Goal: Information Seeking & Learning: Learn about a topic

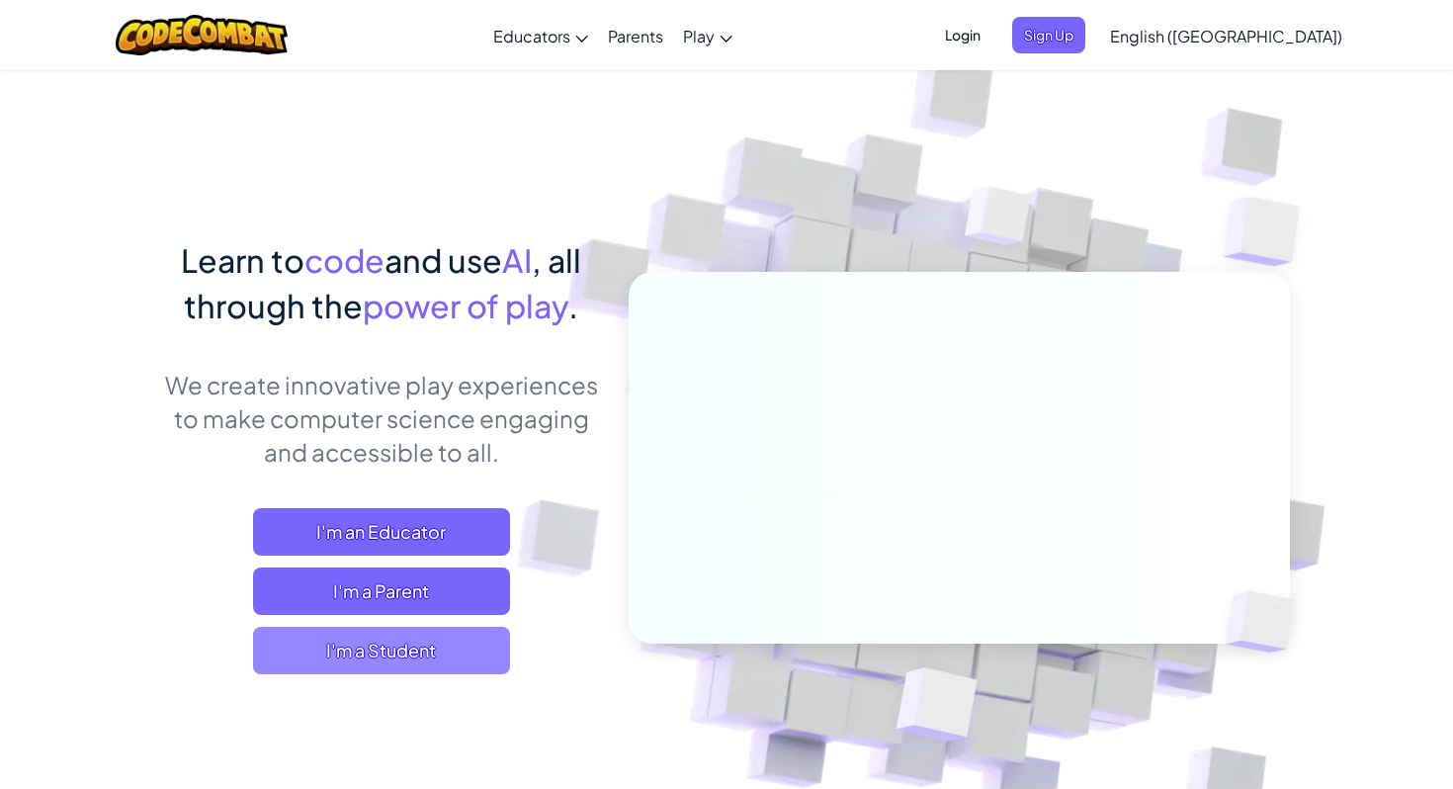
click at [415, 654] on span "I'm a Student" at bounding box center [381, 650] width 257 height 47
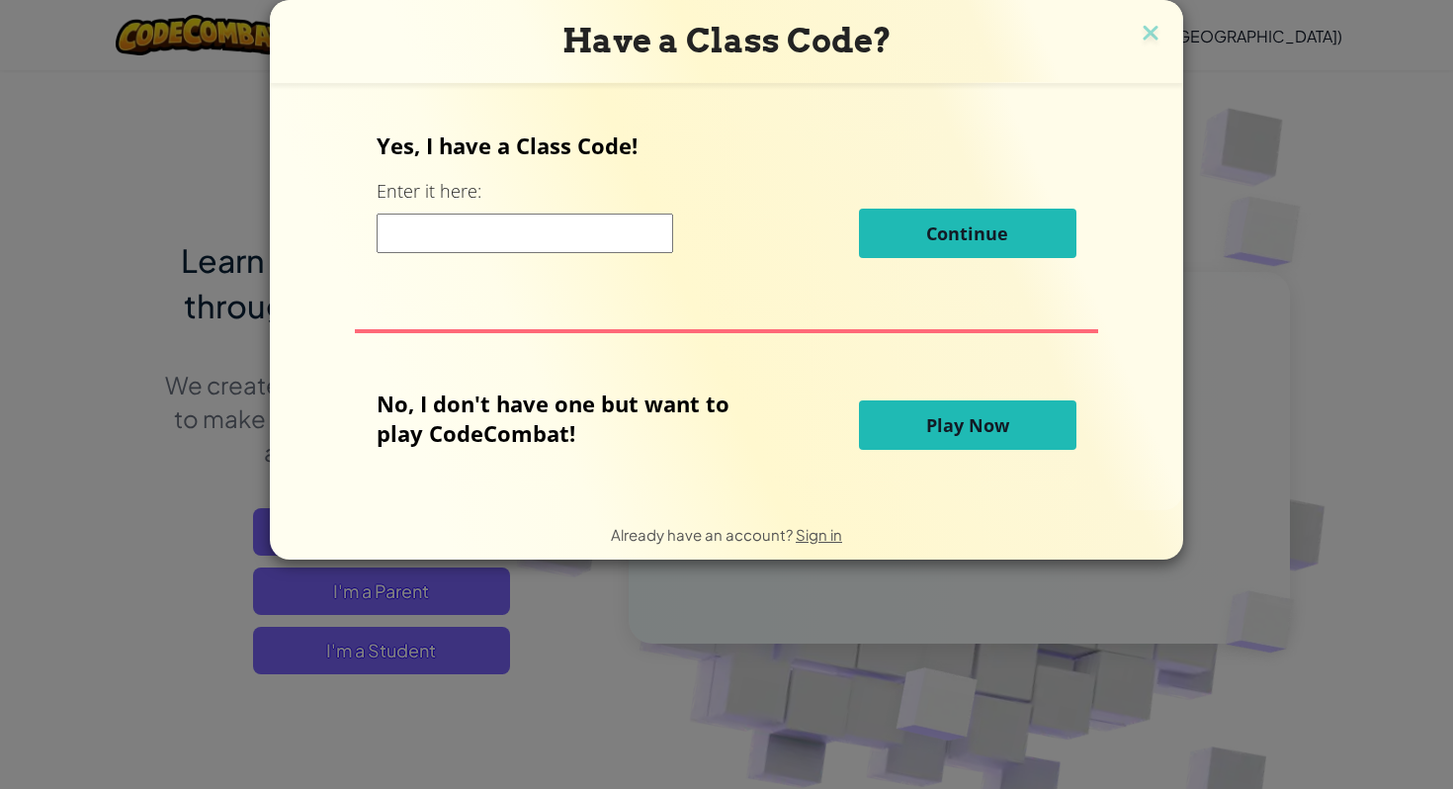
click at [985, 436] on span "Play Now" at bounding box center [967, 425] width 83 height 24
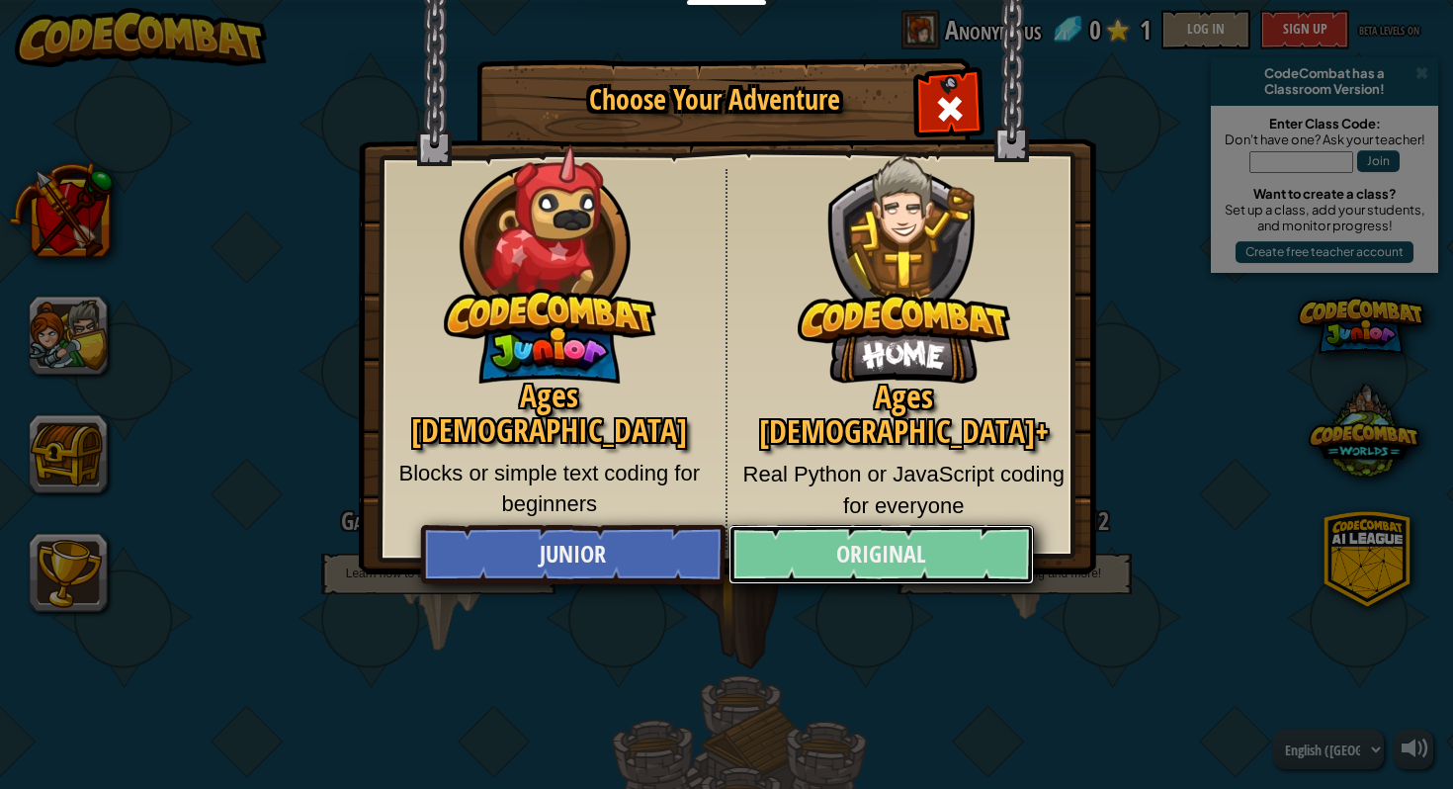
click at [860, 557] on link "Original" at bounding box center [881, 554] width 304 height 59
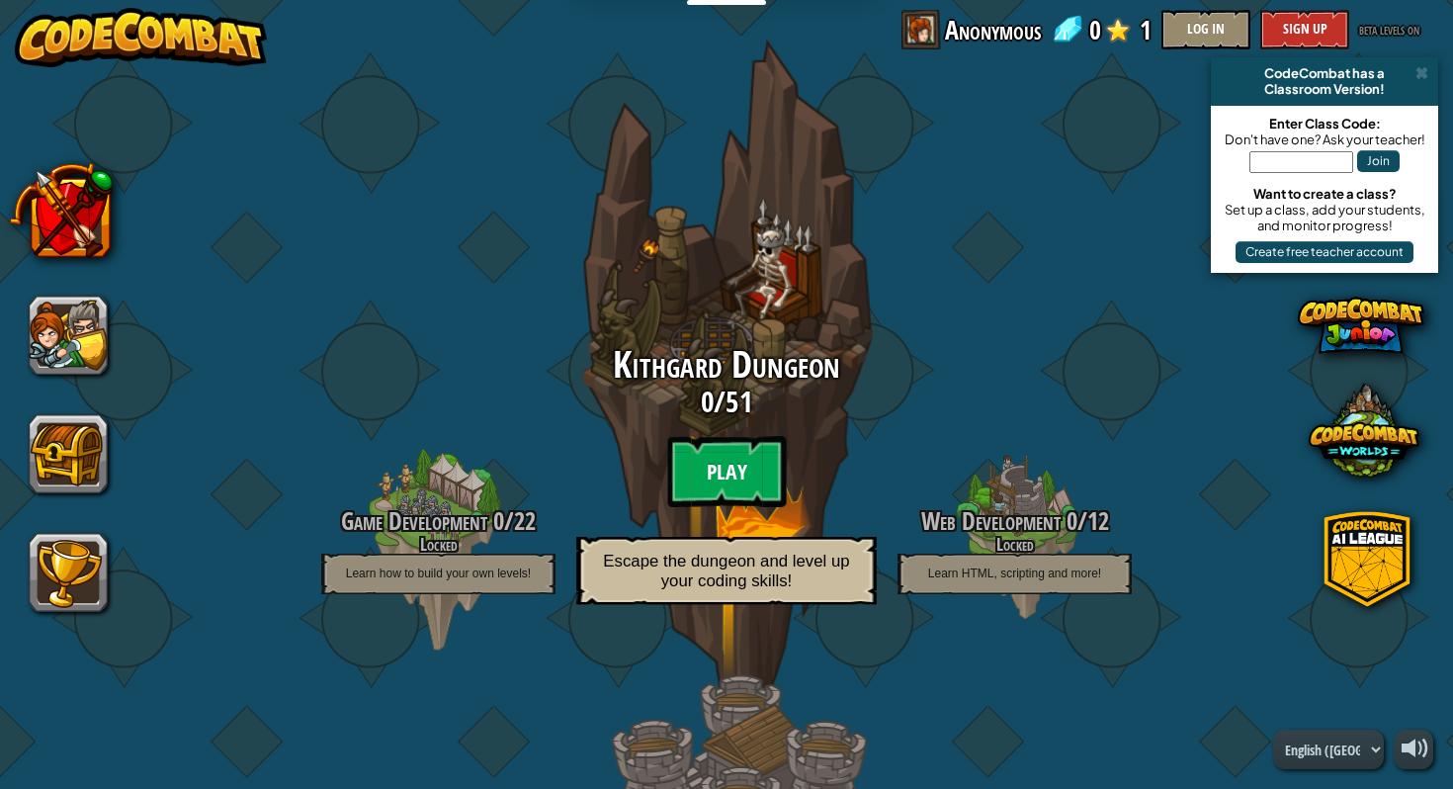
click at [753, 471] on btn "Play" at bounding box center [726, 471] width 119 height 71
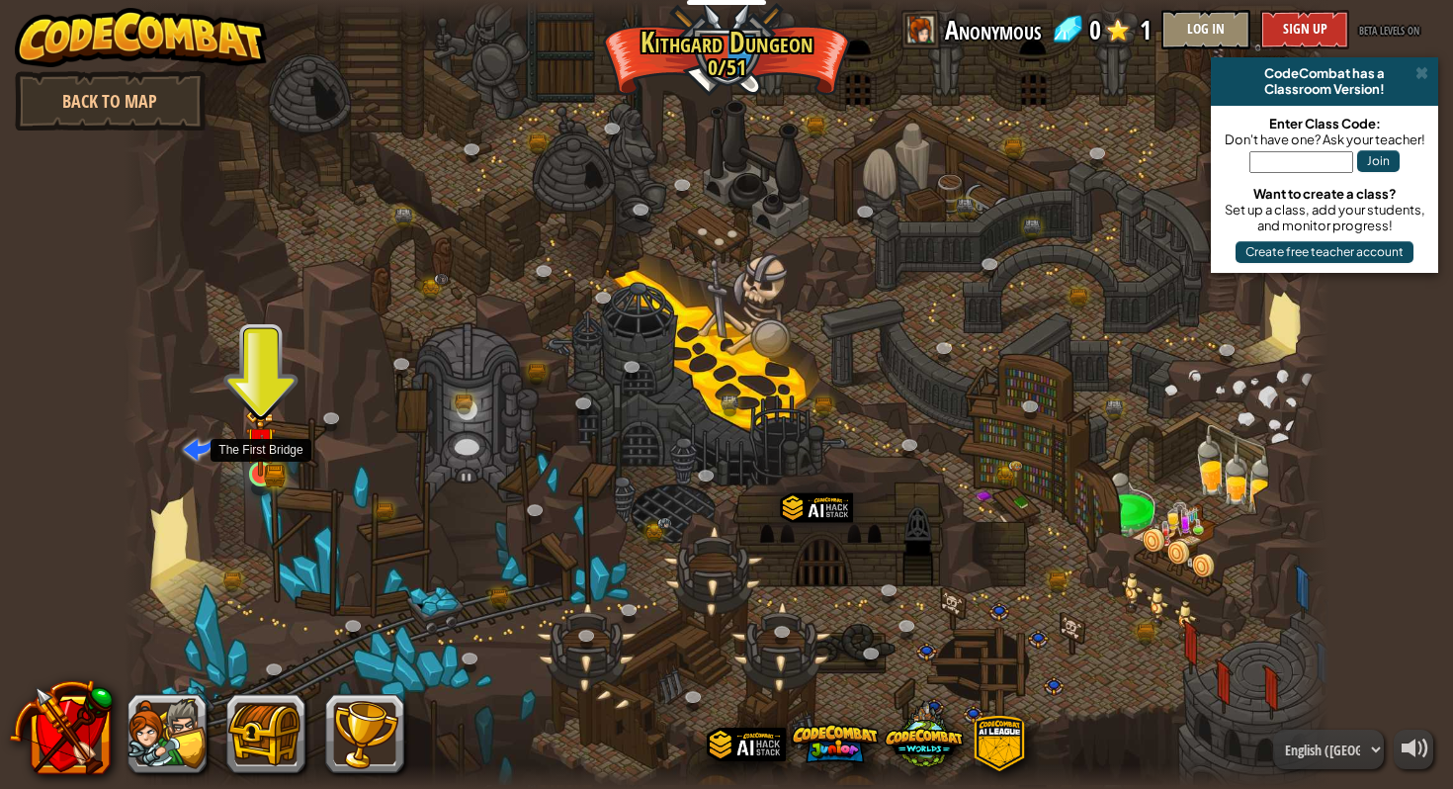
click at [255, 475] on div at bounding box center [261, 474] width 24 height 24
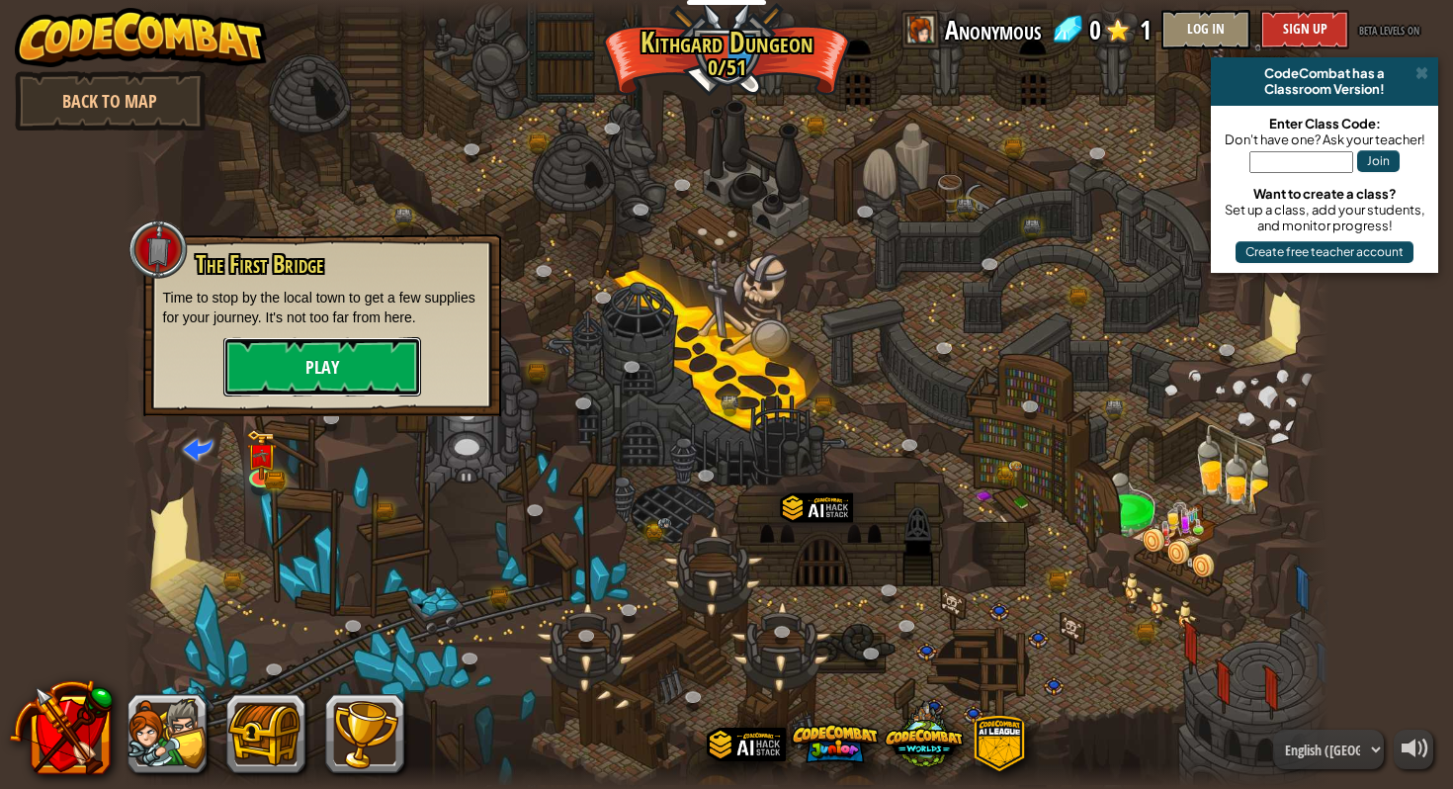
click at [317, 358] on button "Play" at bounding box center [322, 366] width 198 height 59
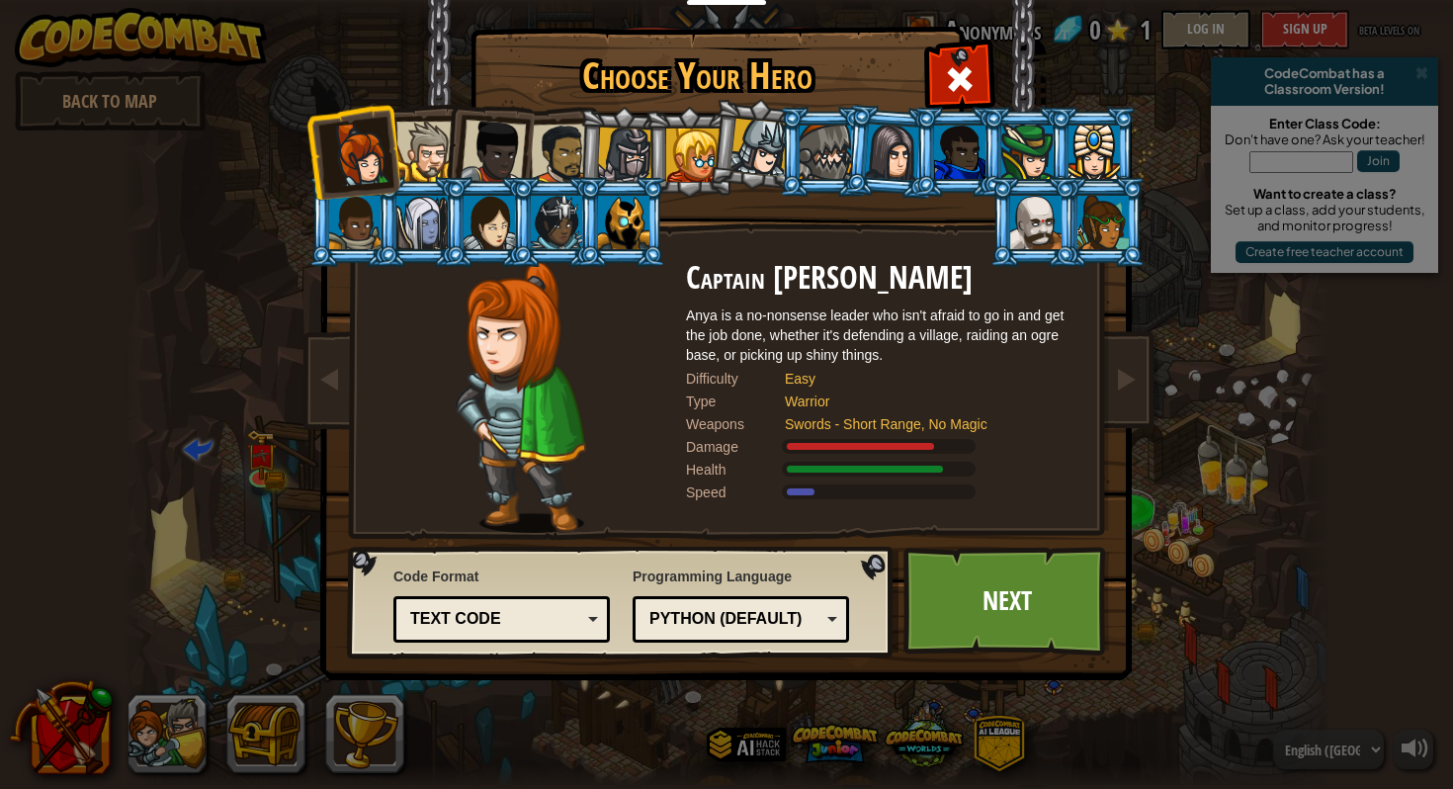
click at [496, 616] on div "Text code" at bounding box center [495, 619] width 171 height 23
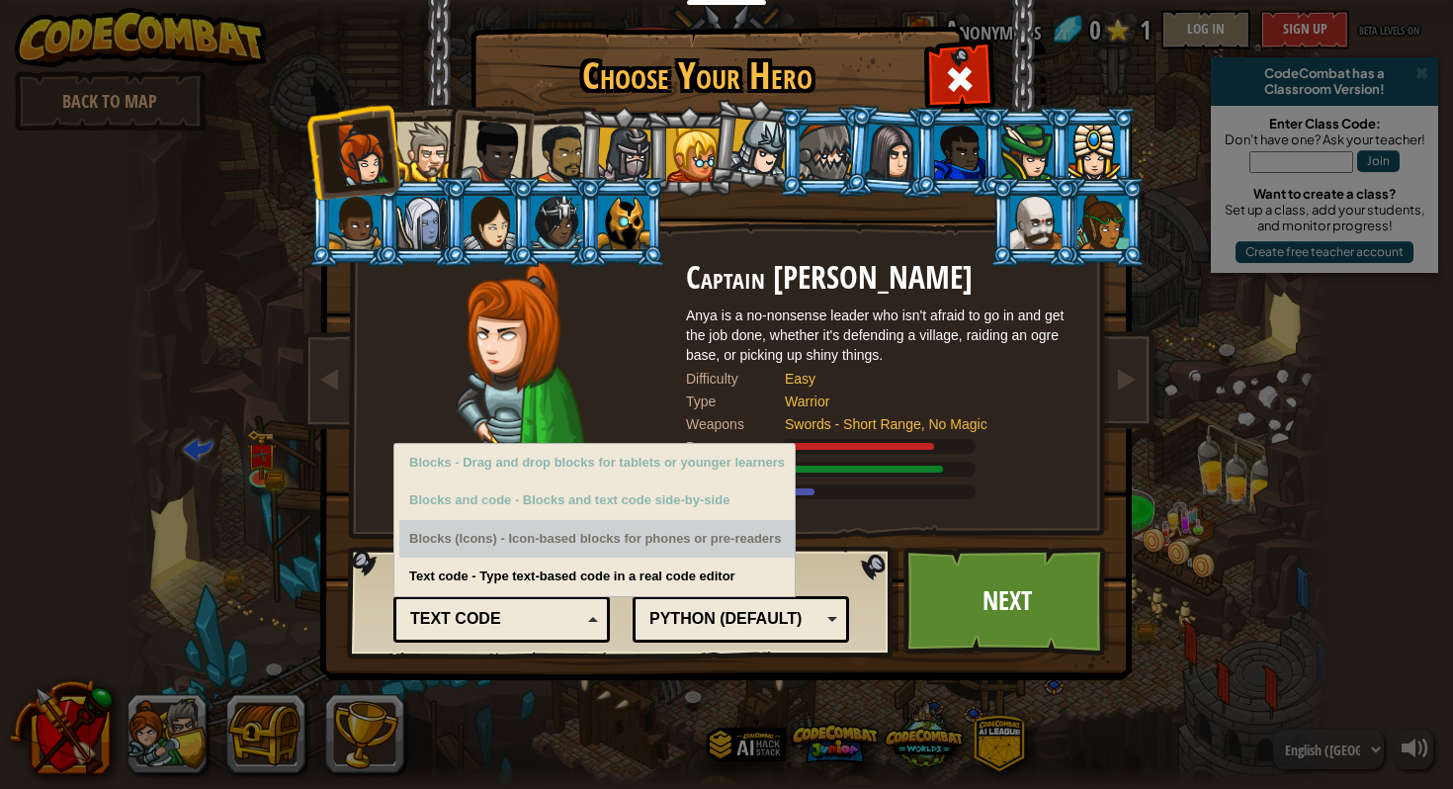
click at [614, 544] on div "Blocks (Icons) - Icon-based blocks for phones or pre-readers" at bounding box center [596, 539] width 395 height 39
click at [614, 520] on div "Blocks (Icons) - Icon-based blocks for phones or pre-readers" at bounding box center [596, 539] width 395 height 39
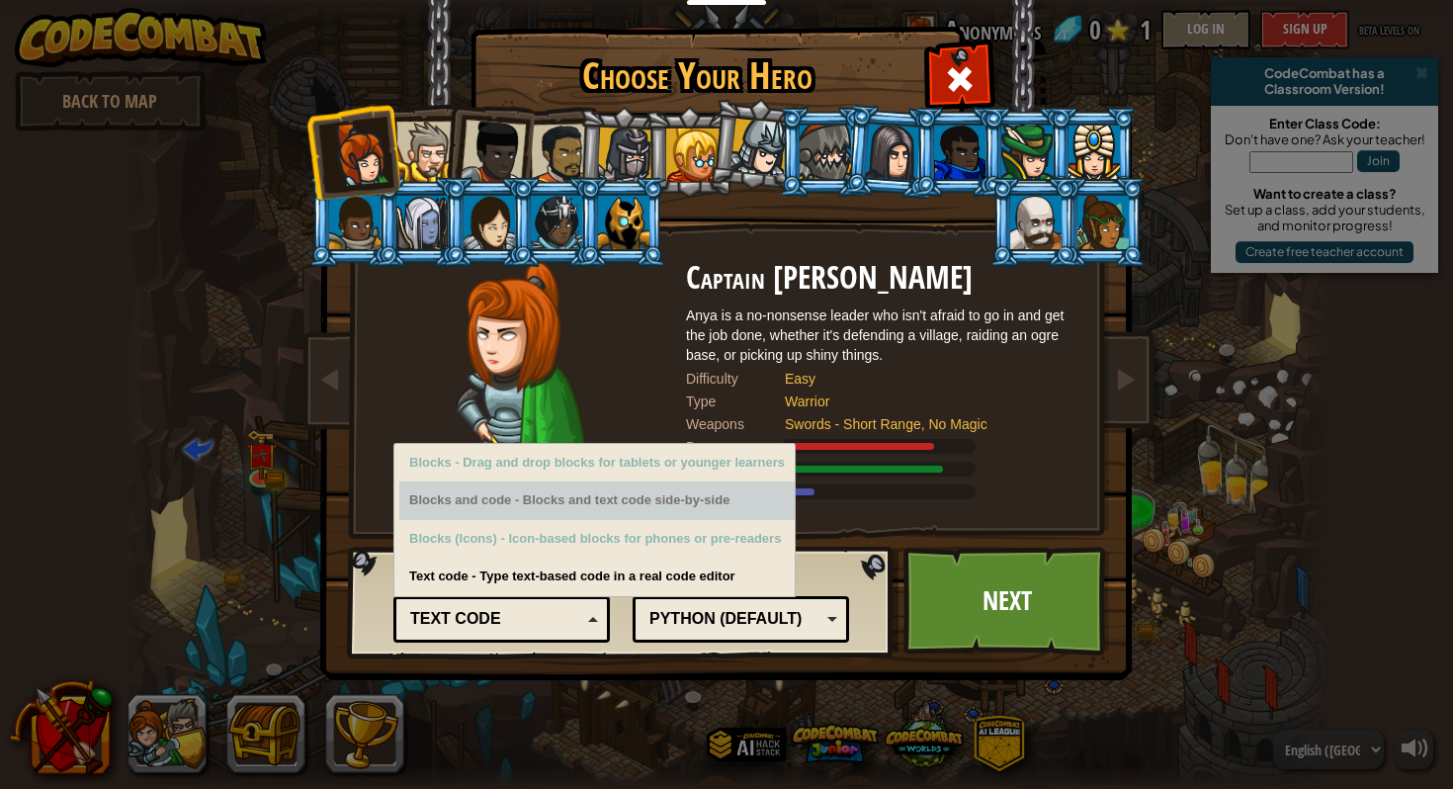
click at [608, 490] on div "Blocks and code - Blocks and text code side-by-side" at bounding box center [596, 500] width 395 height 39
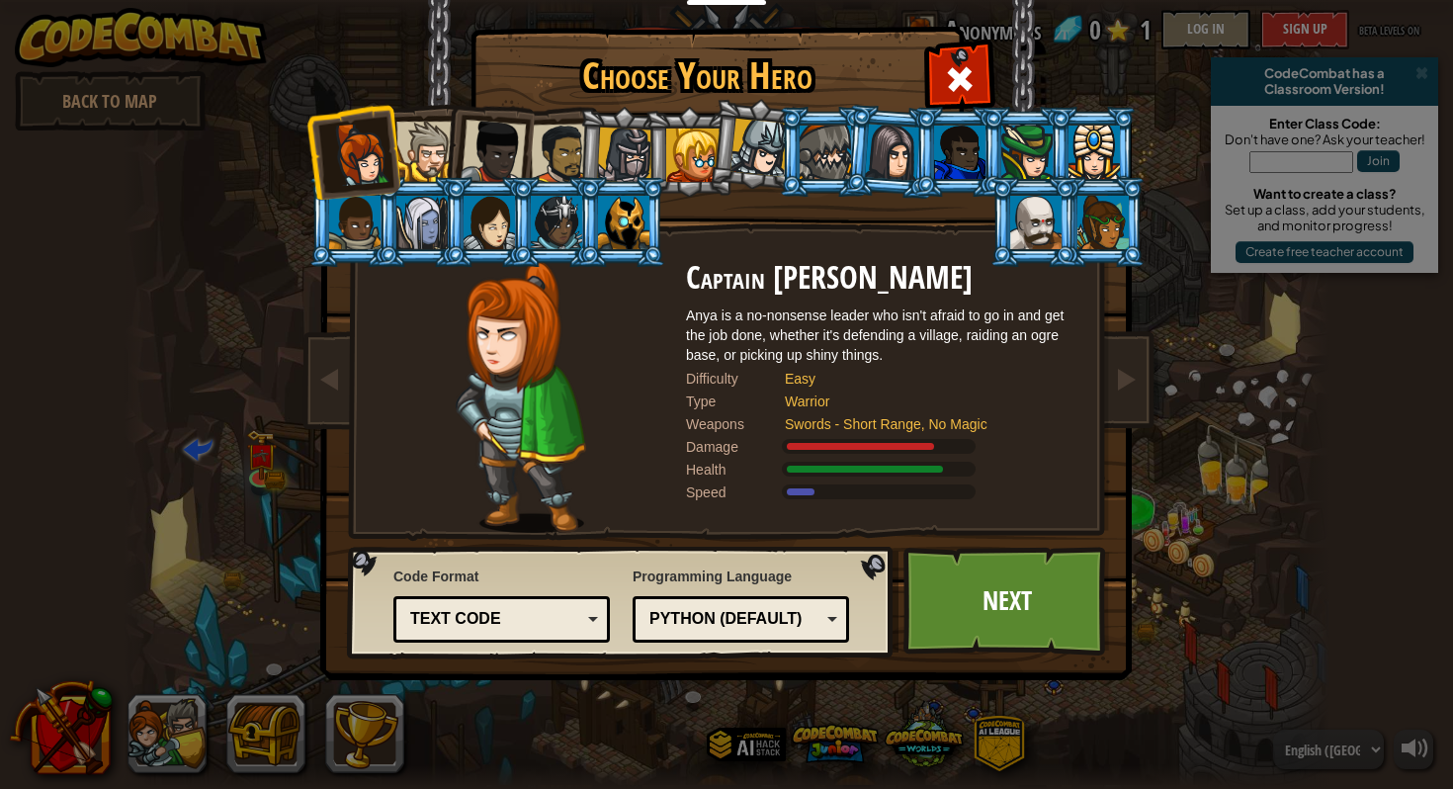
click at [608, 418] on div at bounding box center [521, 397] width 330 height 272
click at [681, 628] on div "Python (Default)" at bounding box center [734, 619] width 171 height 23
click at [413, 158] on div at bounding box center [426, 152] width 60 height 60
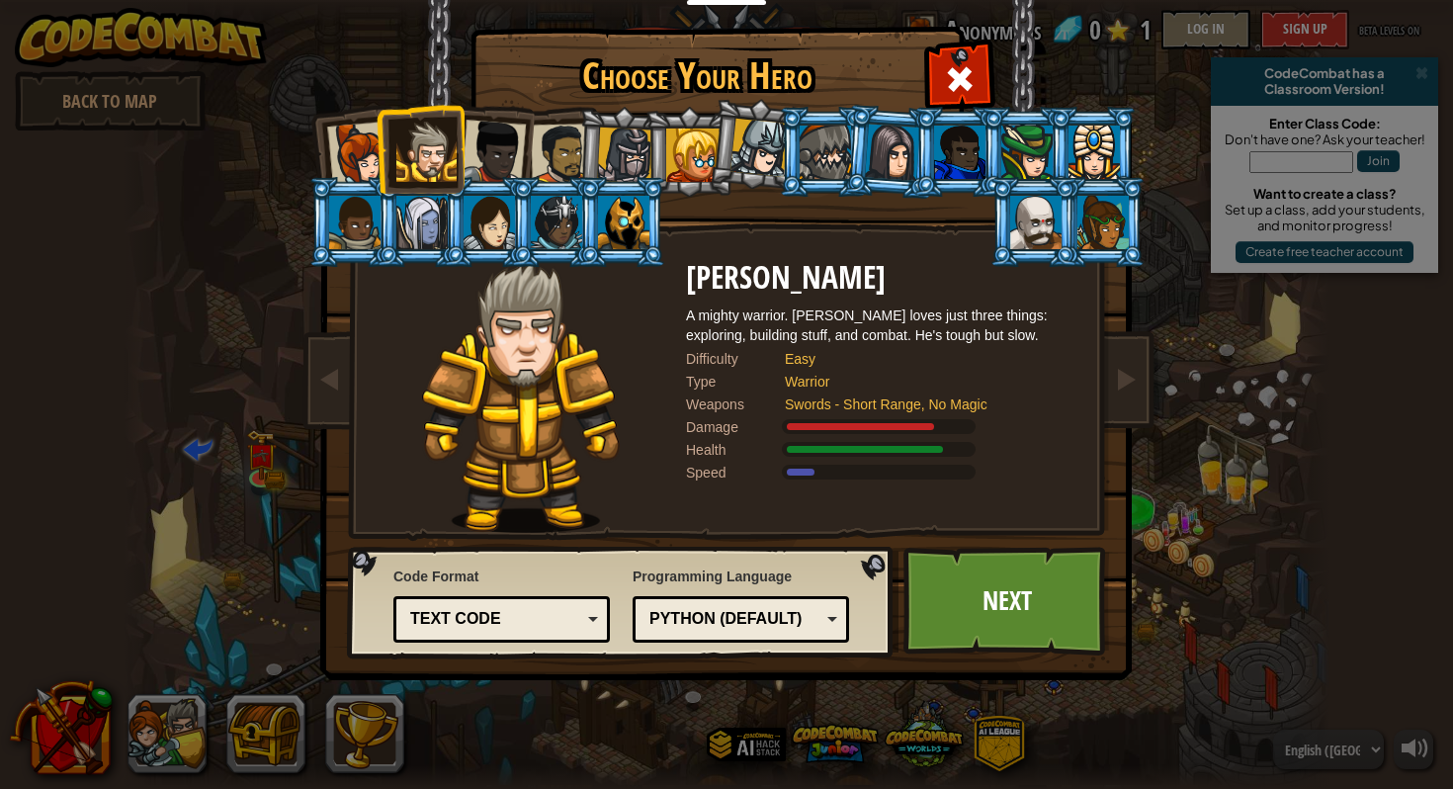
click at [490, 233] on div at bounding box center [489, 222] width 51 height 53
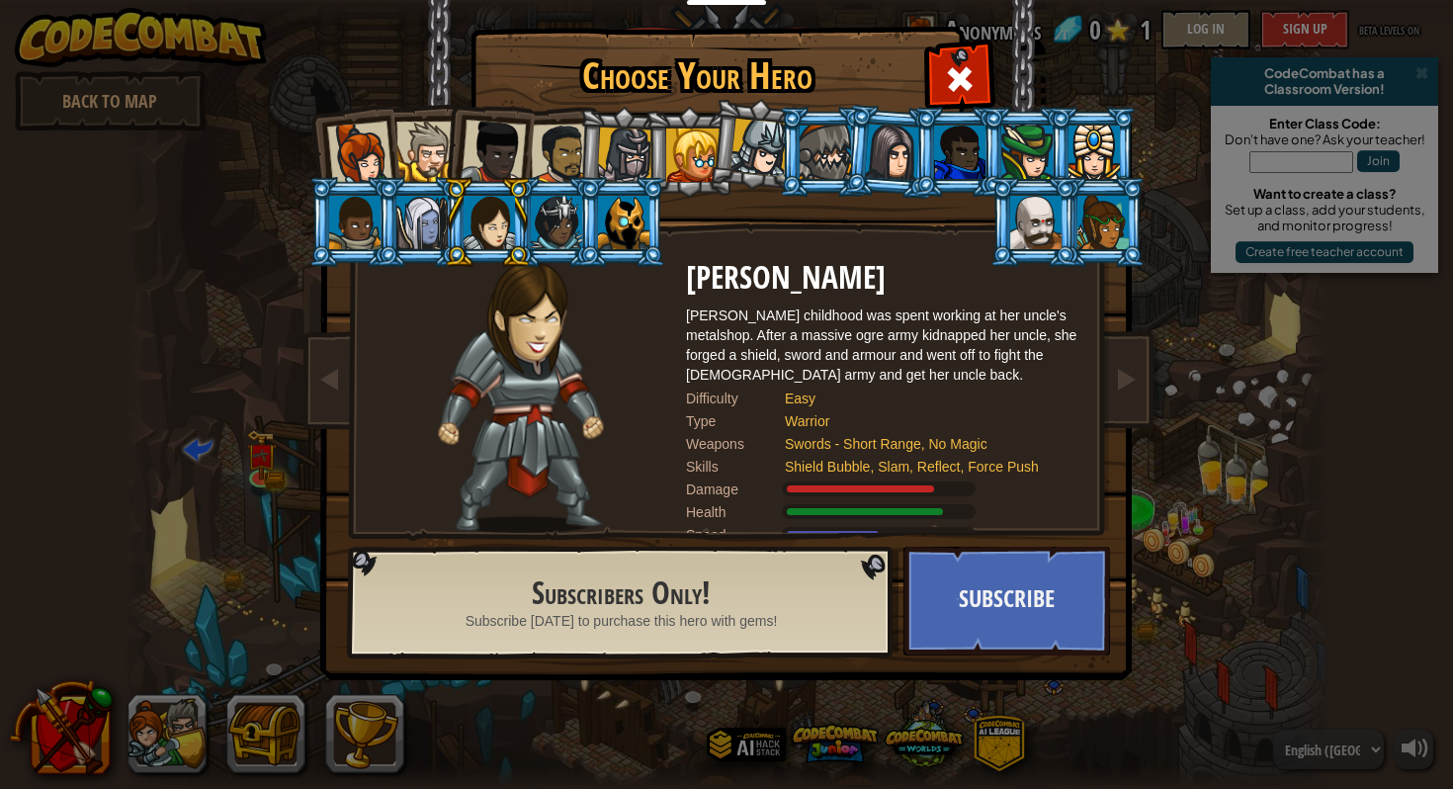
click at [694, 148] on div at bounding box center [692, 155] width 53 height 53
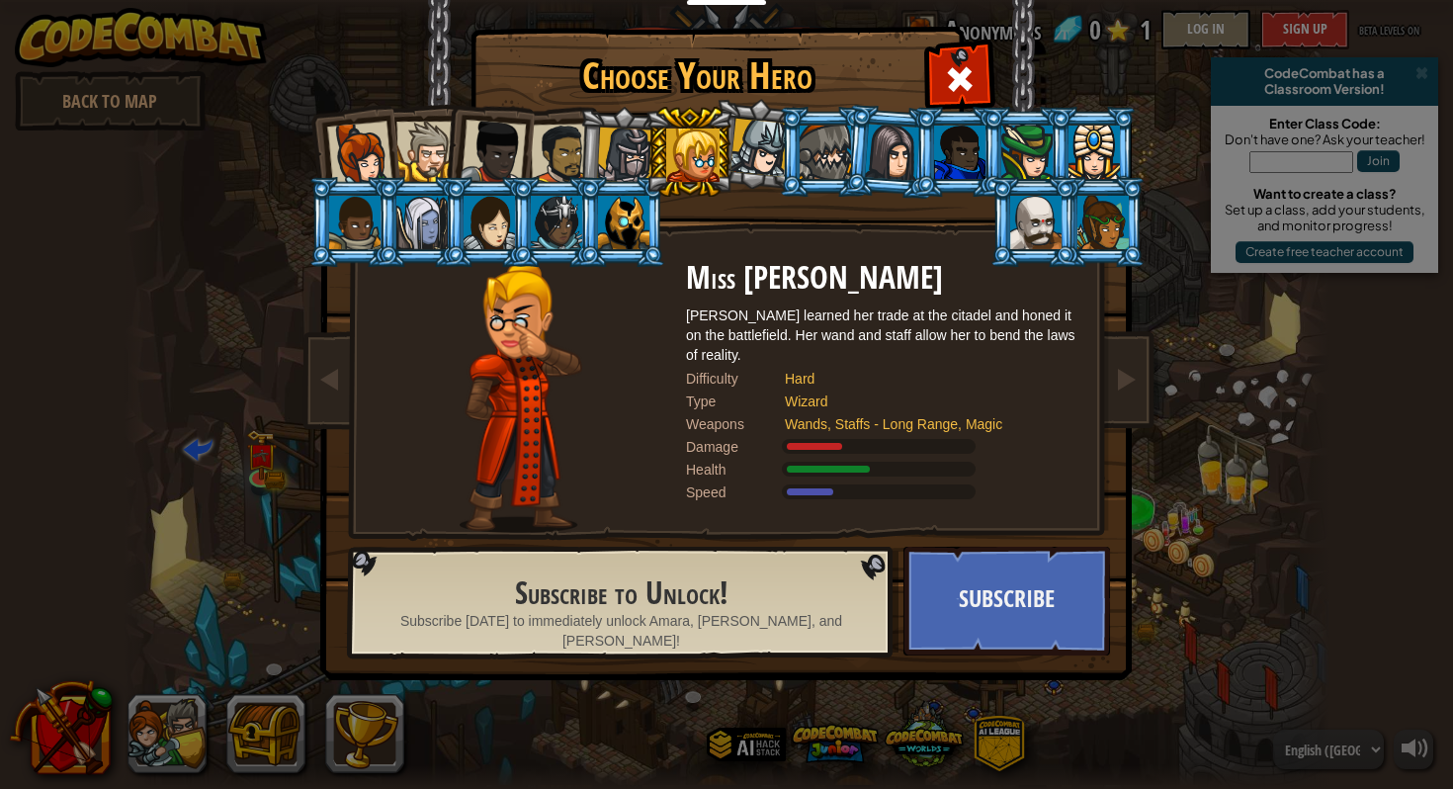
click at [739, 150] on div at bounding box center [760, 148] width 58 height 58
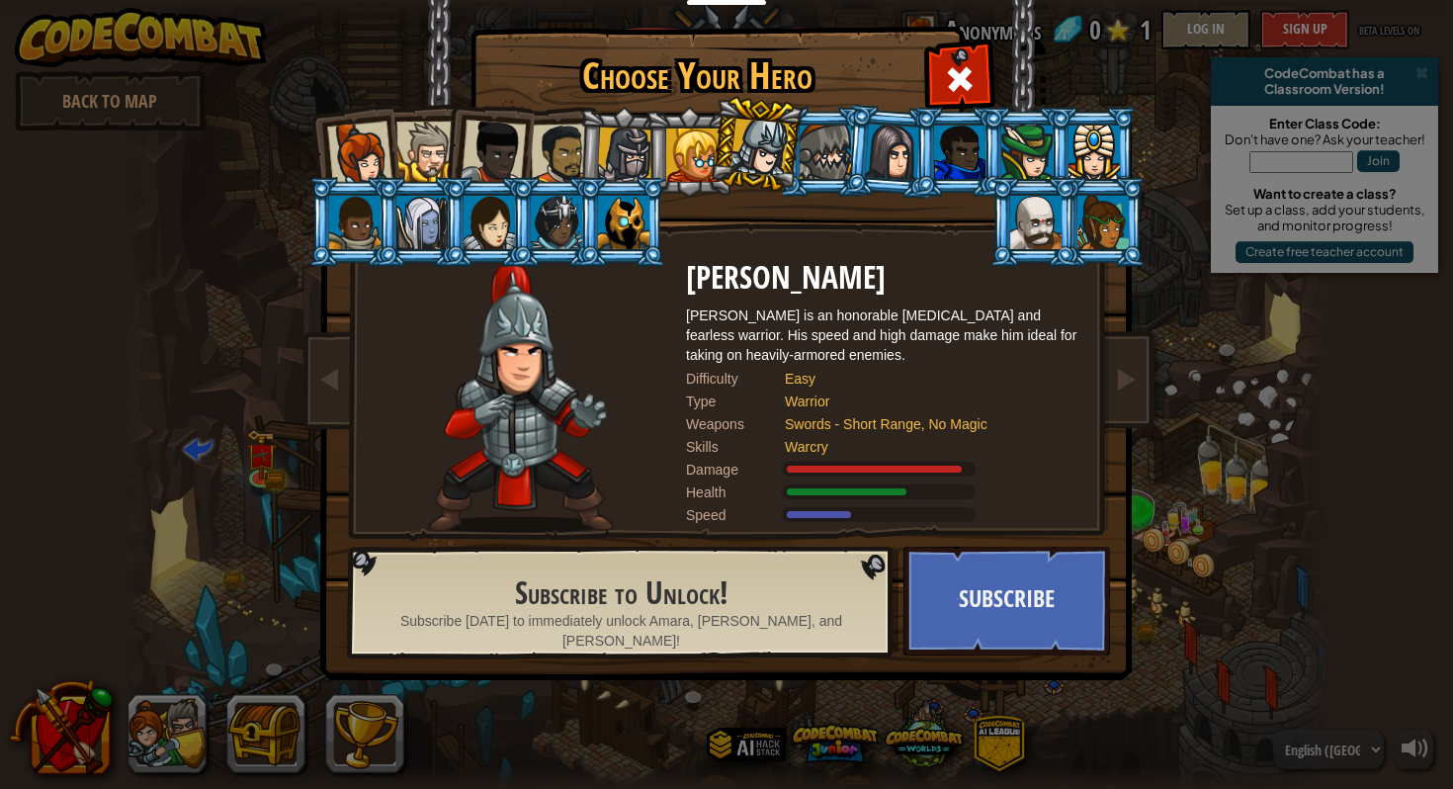
click at [511, 145] on div at bounding box center [493, 152] width 65 height 65
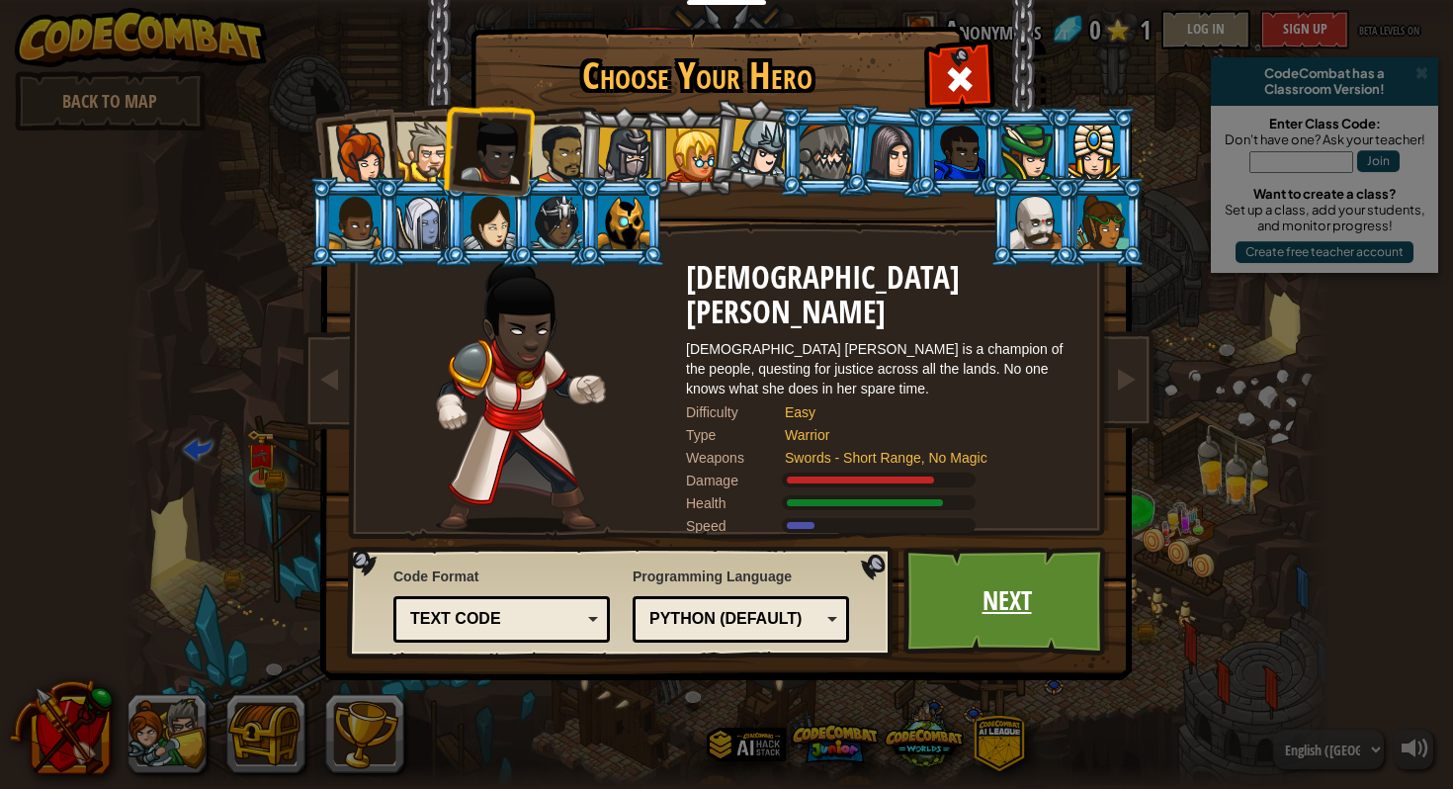
click at [1010, 603] on link "Next" at bounding box center [1007, 601] width 207 height 109
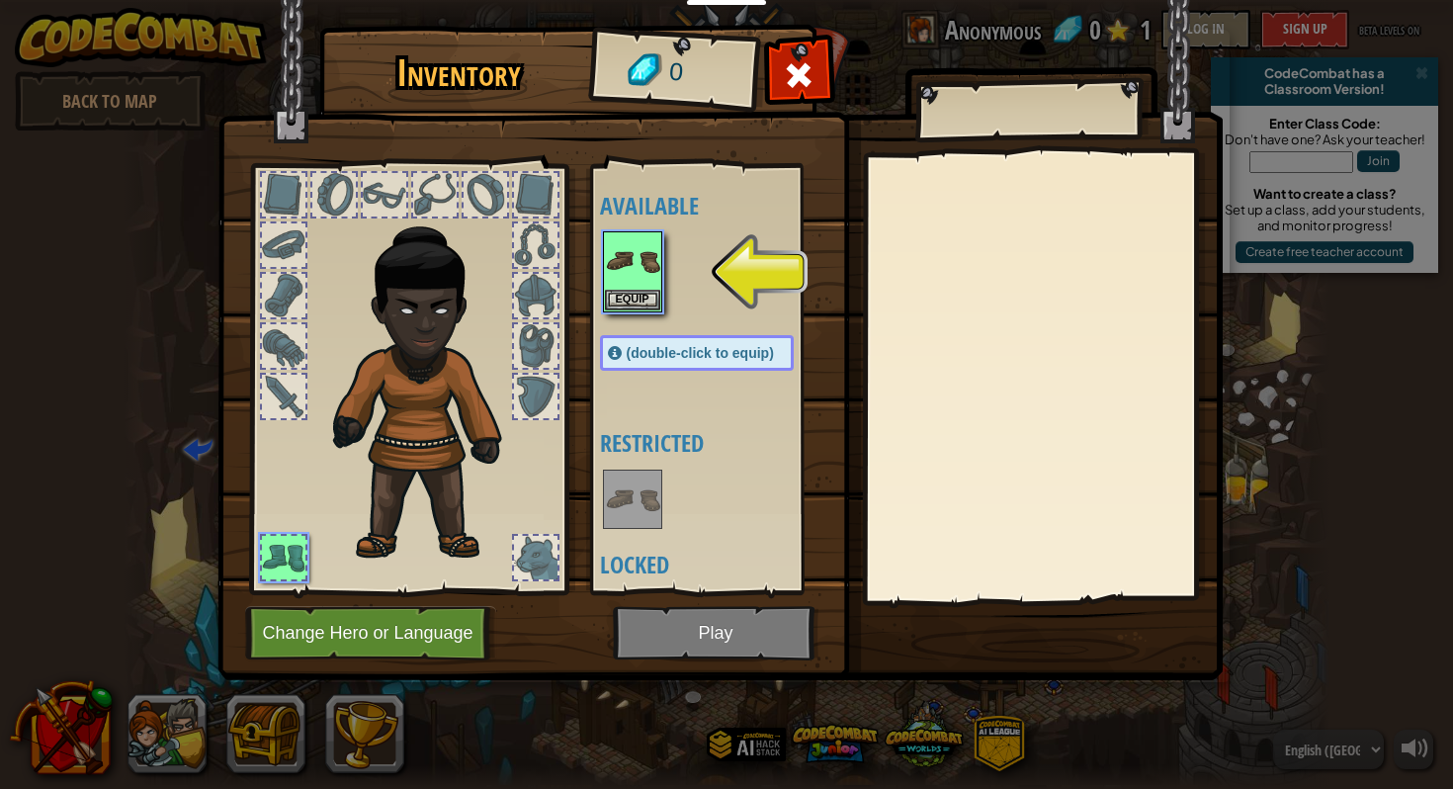
click at [637, 315] on div "Available Equip (double-click to equip) Restricted Locked" at bounding box center [716, 379] width 233 height 412
click at [630, 306] on button "Equip" at bounding box center [632, 299] width 55 height 21
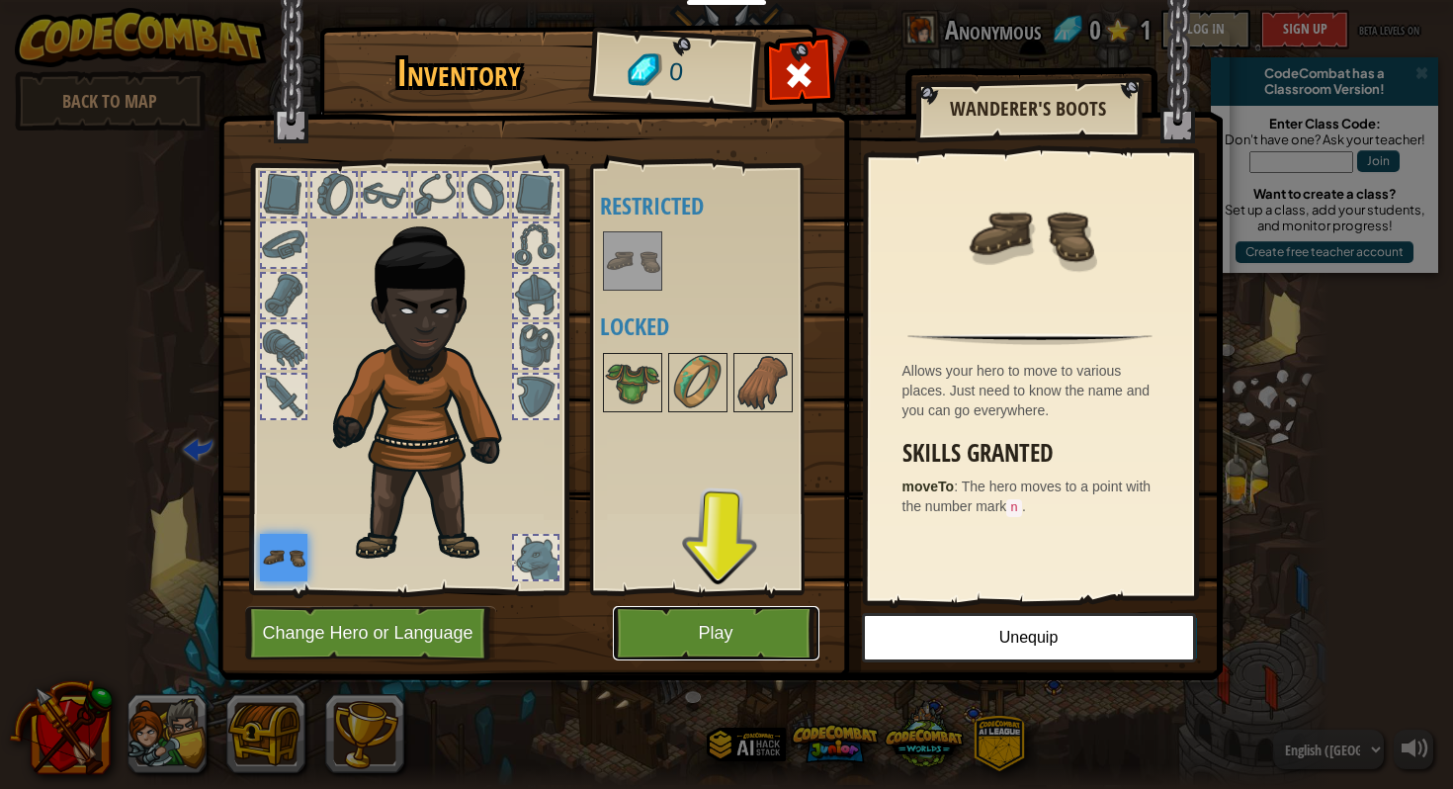
click at [685, 638] on button "Play" at bounding box center [716, 633] width 207 height 54
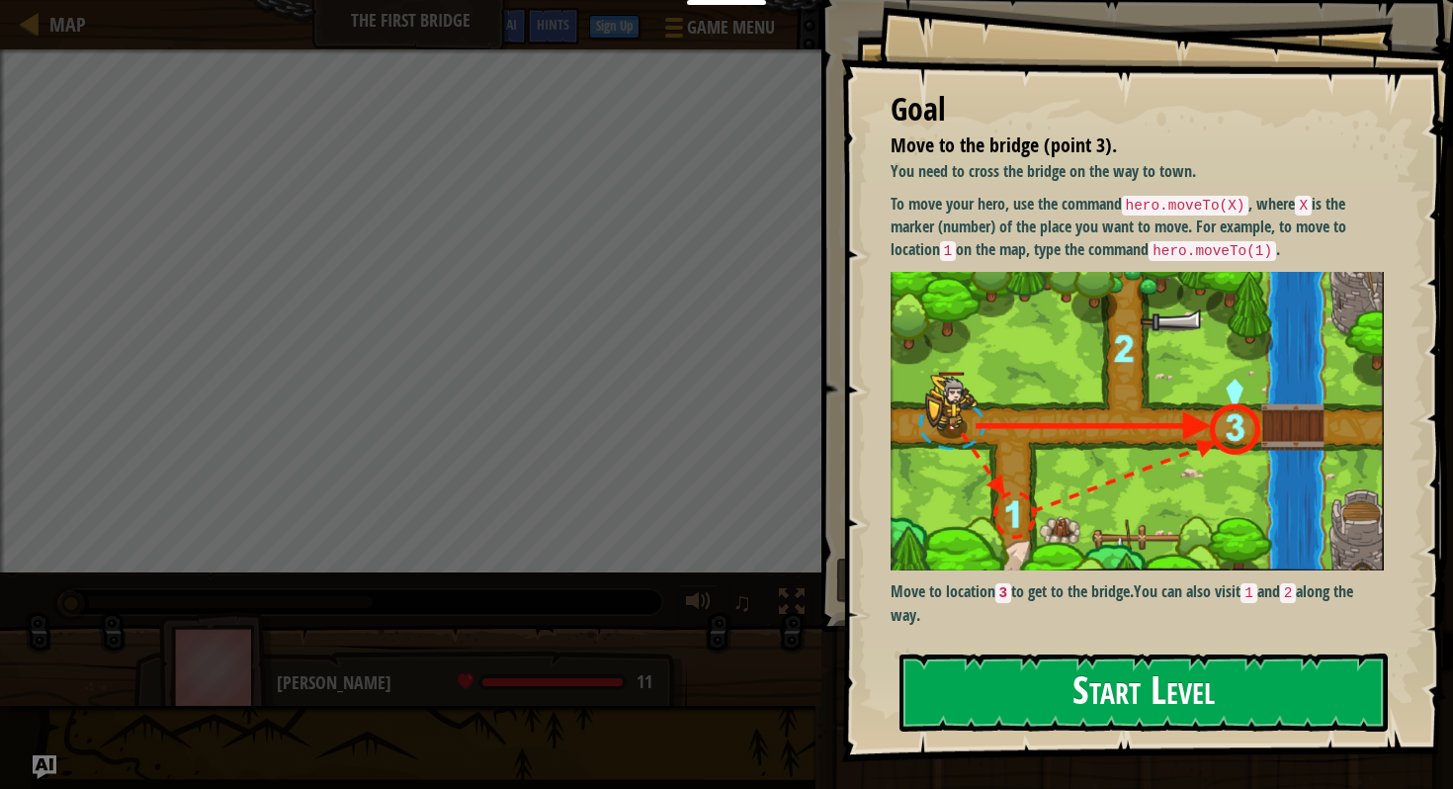
click at [989, 702] on button "Start Level" at bounding box center [1144, 692] width 488 height 78
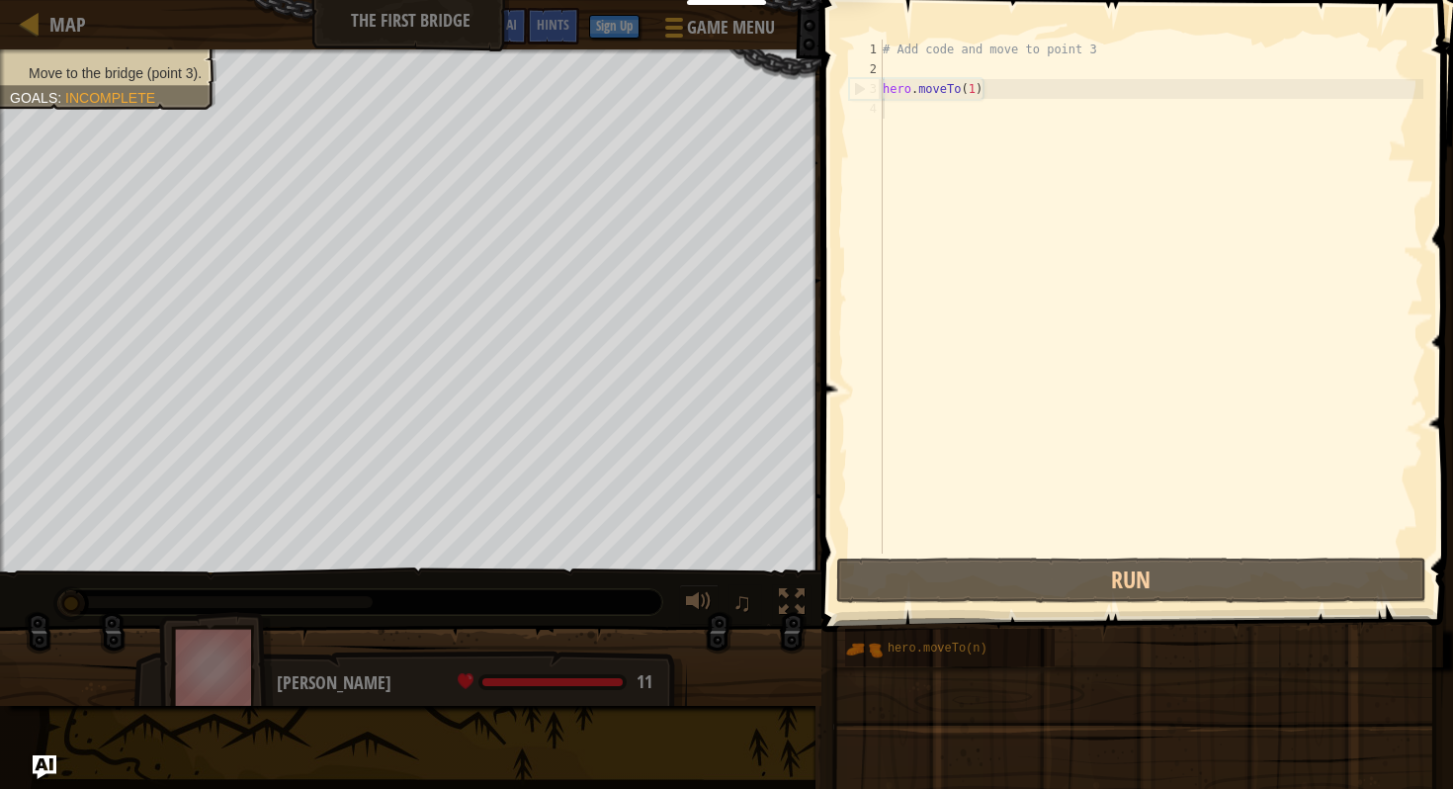
type textarea "hero.moveTo(1)"
